Goal: Transaction & Acquisition: Register for event/course

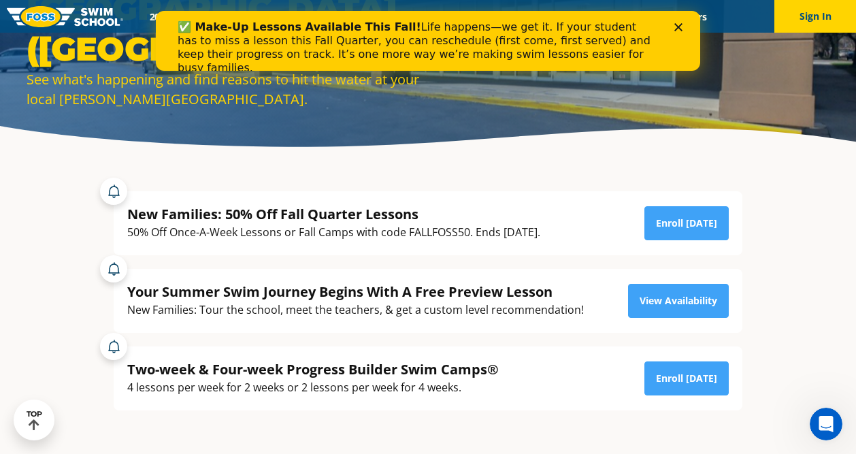
click at [448, 227] on div "50% Off Once-A-Week Lessons or Fall Camps with code FALLFOSS50. Ends [DATE]." at bounding box center [333, 232] width 413 height 18
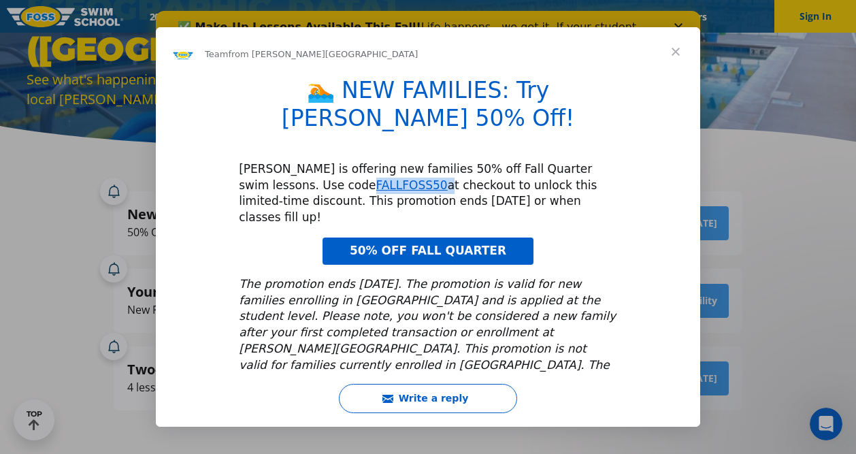
drag, startPoint x: 338, startPoint y: 159, endPoint x: 267, endPoint y: 160, distance: 71.4
click at [267, 161] on div "FOSS is offering new families 50% off Fall Quarter swim lessons. Use code FALLF…" at bounding box center [428, 193] width 378 height 65
copy div "FALLFOSS50"
click at [682, 52] on span "Close" at bounding box center [675, 51] width 49 height 49
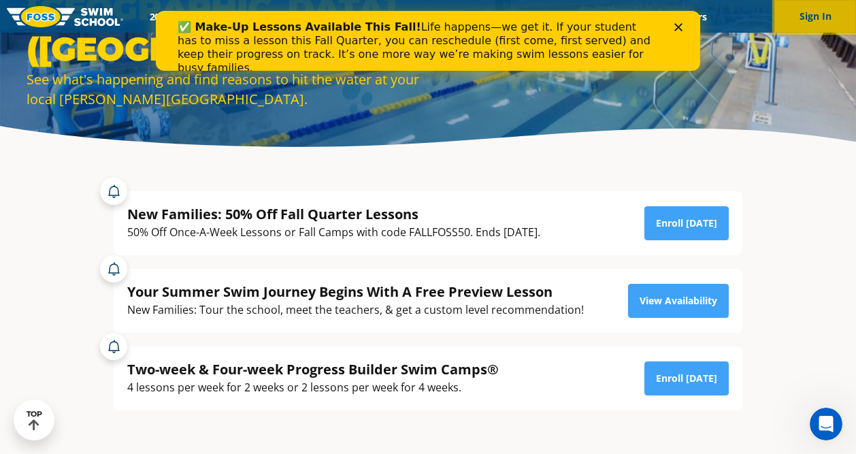
click at [802, 21] on button "Sign In" at bounding box center [815, 16] width 82 height 33
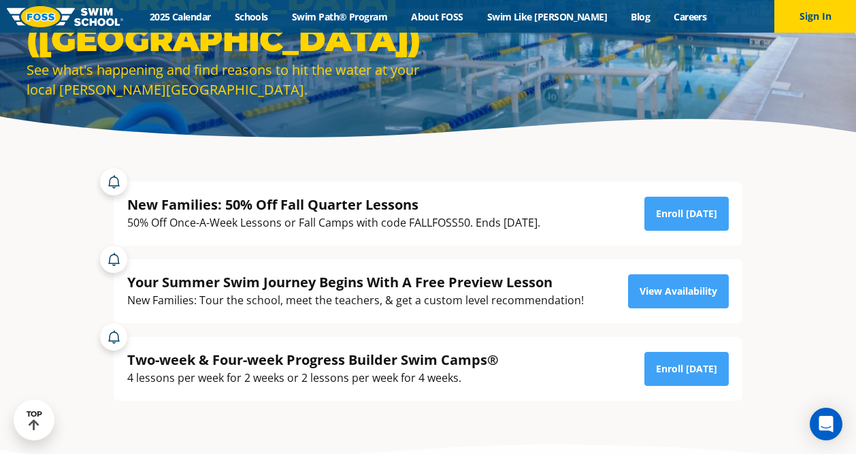
scroll to position [103, 0]
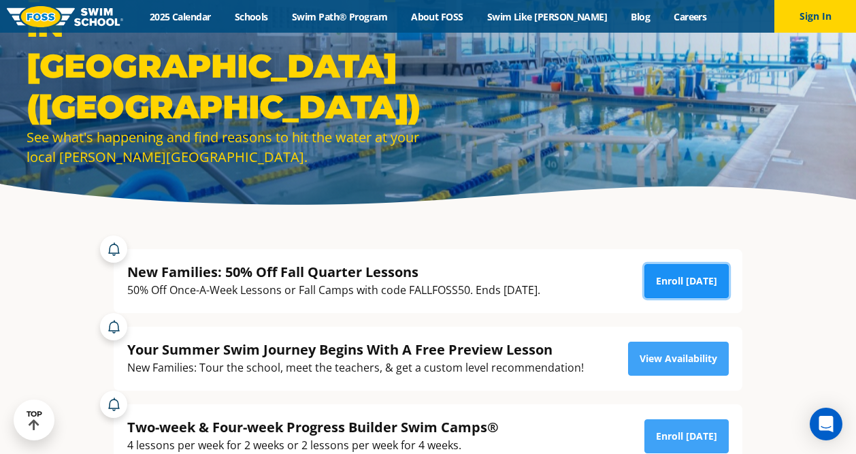
click at [676, 281] on link "Enroll [DATE]" at bounding box center [686, 281] width 84 height 34
